Goal: Task Accomplishment & Management: Manage account settings

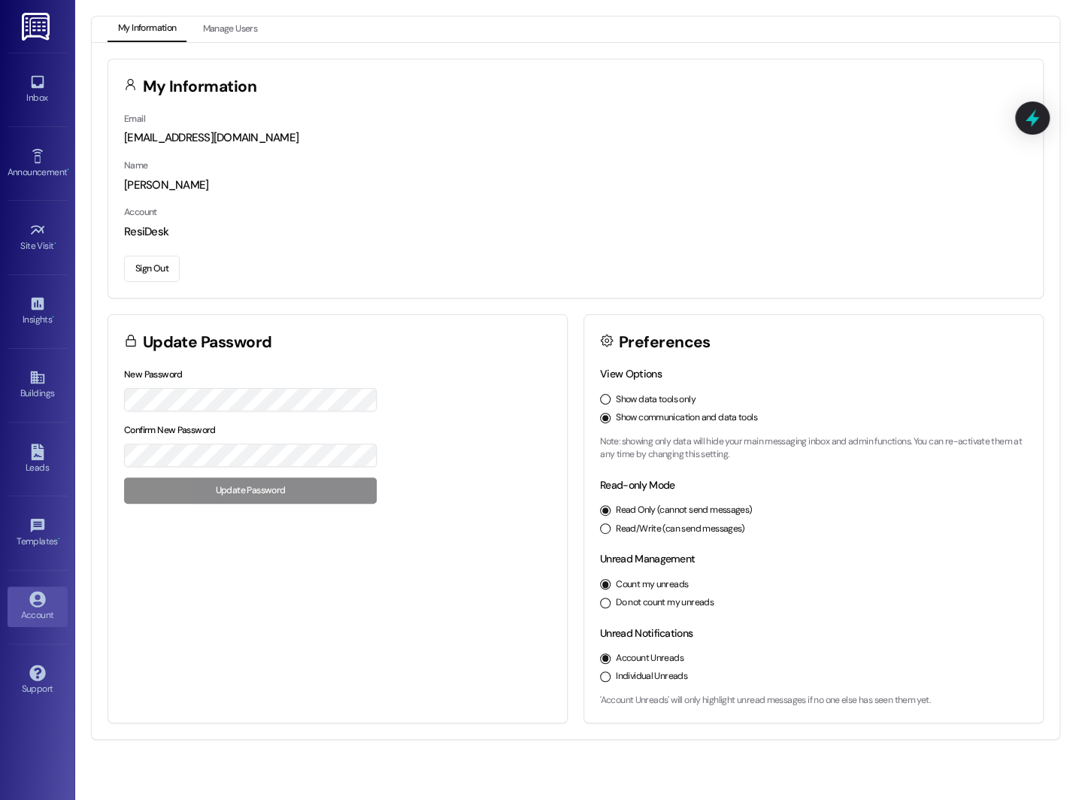
click at [607, 396] on button "Show data tools only" at bounding box center [605, 399] width 11 height 11
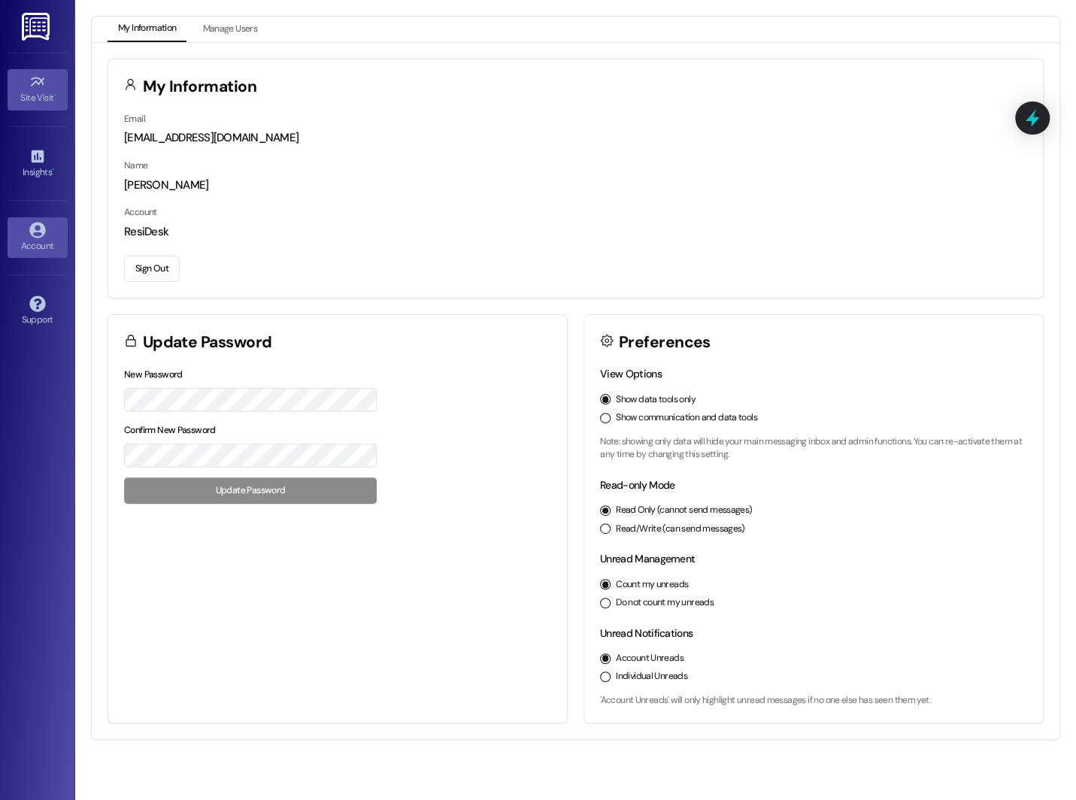
click at [35, 95] on div "Site Visit •" at bounding box center [37, 97] width 75 height 15
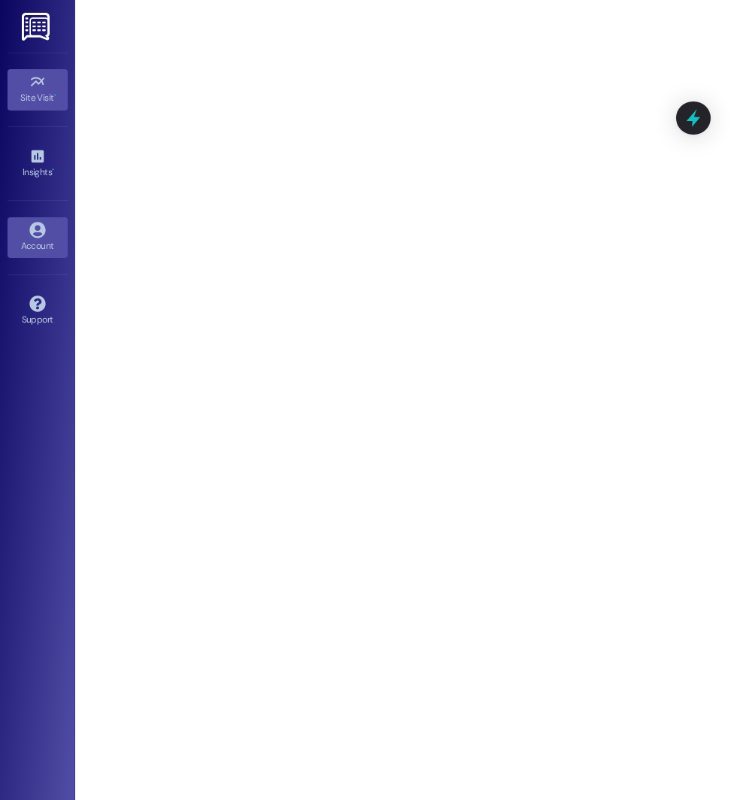
click at [38, 217] on link "Account" at bounding box center [38, 237] width 60 height 41
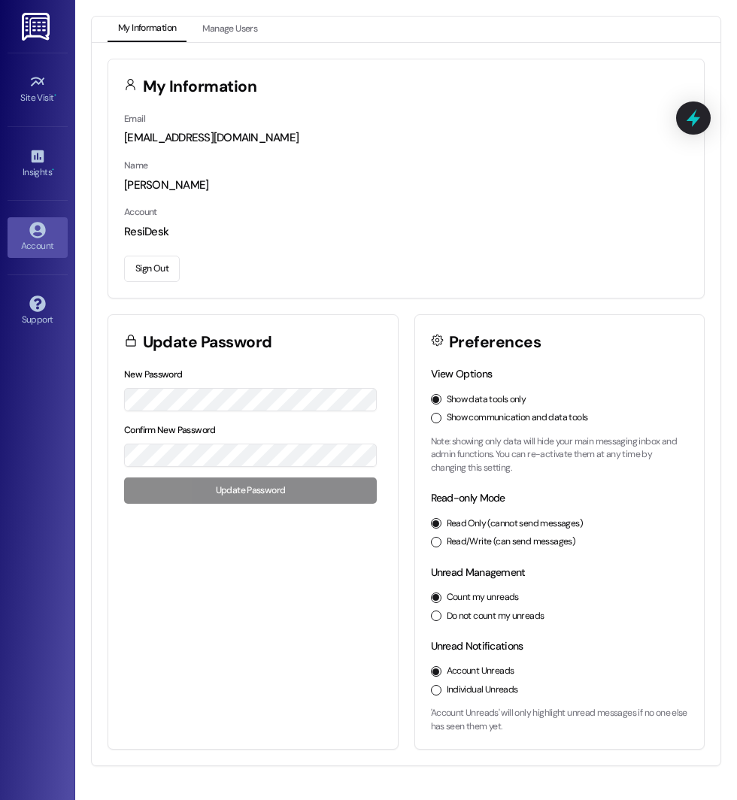
click at [150, 272] on button "Sign Out" at bounding box center [152, 269] width 56 height 26
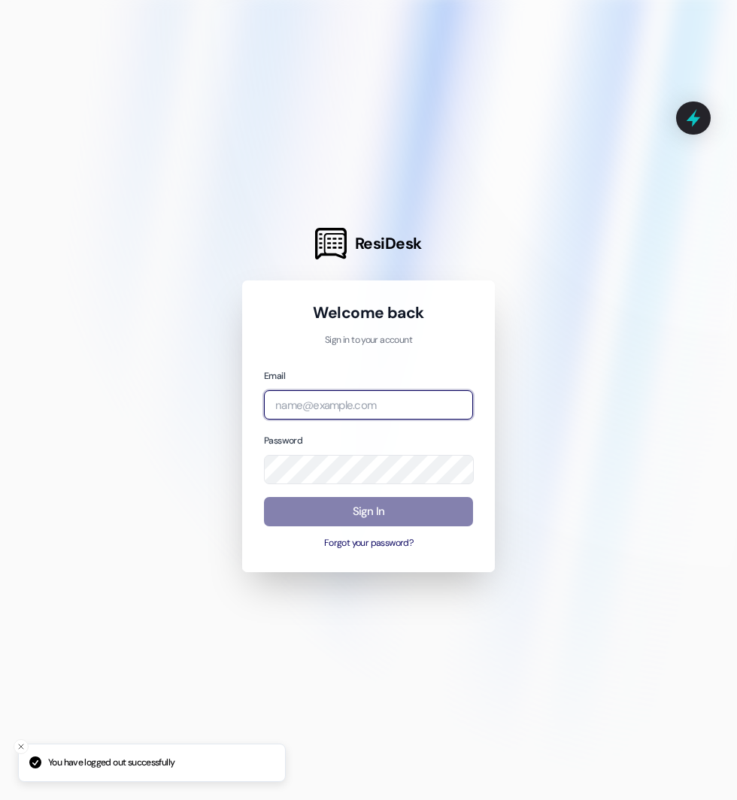
click at [311, 414] on input "email" at bounding box center [368, 404] width 209 height 29
type input "l"
type input "automated-surveys-shp@shp.com"
